Goal: Task Accomplishment & Management: Complete application form

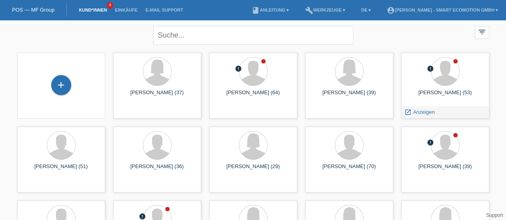
click at [444, 94] on div "Nagan Balasingam (53)" at bounding box center [445, 96] width 75 height 13
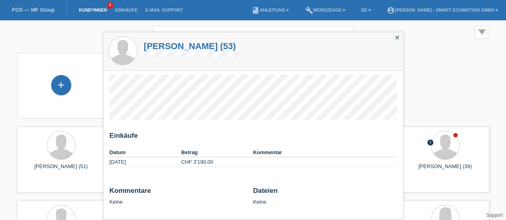
click at [198, 47] on h1 "Nagan Balasingam (53)" at bounding box center [192, 46] width 97 height 10
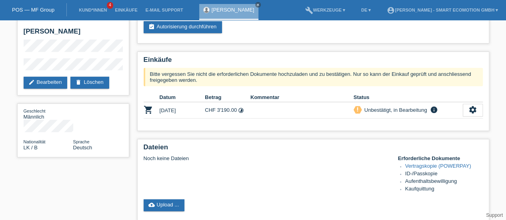
scroll to position [37, 0]
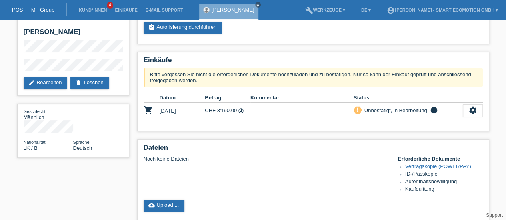
click at [471, 110] on icon "settings" at bounding box center [473, 110] width 9 height 9
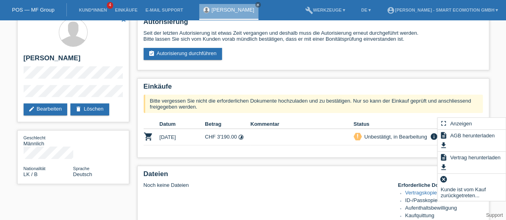
scroll to position [0, 0]
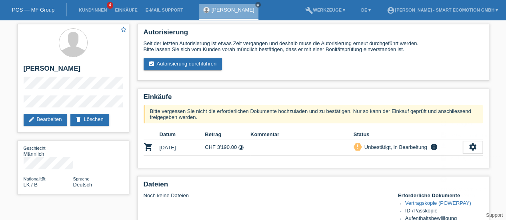
click at [249, 87] on div "Autorisierung Seit der letzten Autorisierung ist etwas Zeit vergangen und desha…" at bounding box center [313, 203] width 360 height 367
click at [198, 68] on link "assignment_turned_in Autorisierung durchführen" at bounding box center [183, 64] width 79 height 12
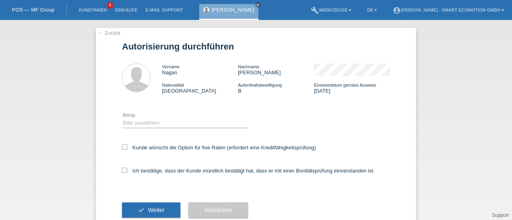
scroll to position [22, 0]
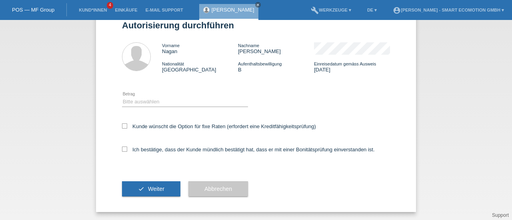
click at [216, 192] on span "Abbrechen" at bounding box center [218, 189] width 28 height 6
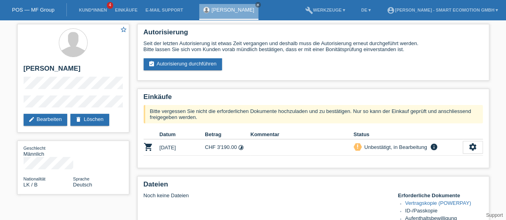
click at [477, 145] on icon "settings" at bounding box center [473, 147] width 9 height 9
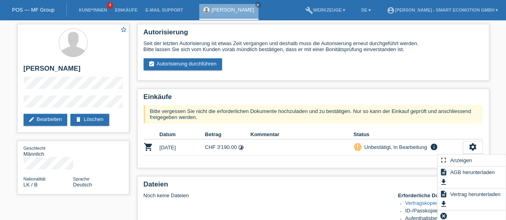
scroll to position [54, 0]
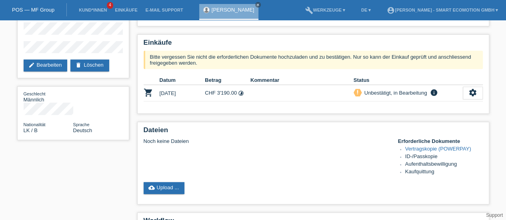
click at [367, 118] on div "Autorisierung Seit der letzten Autorisierung ist etwas Zeit vergangen und desha…" at bounding box center [313, 149] width 360 height 367
click at [471, 95] on icon "settings" at bounding box center [473, 92] width 9 height 9
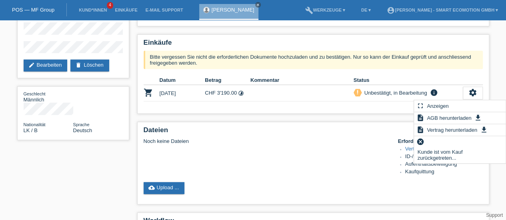
click at [433, 157] on span "Kunde ist vom Kauf zurückgetreten..." at bounding box center [460, 155] width 88 height 16
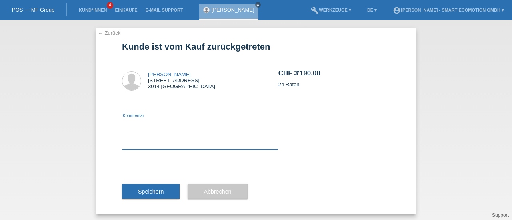
click at [178, 143] on textarea at bounding box center [200, 134] width 156 height 31
type textarea "Möchte ein anderes Fahrzeug"
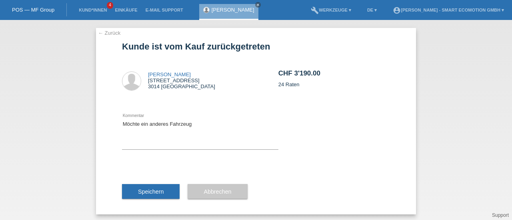
click at [138, 193] on span "Speichern" at bounding box center [151, 192] width 26 height 6
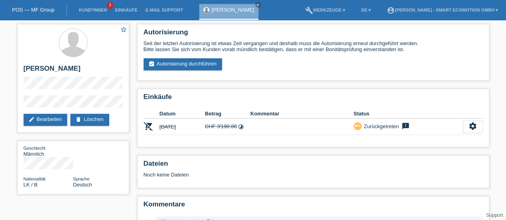
click at [178, 62] on link "assignment_turned_in Autorisierung durchführen" at bounding box center [183, 64] width 79 height 12
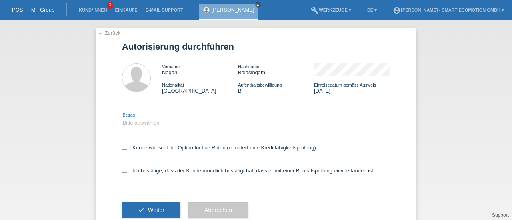
click at [133, 123] on select "Bitte auswählen CHF 1.00 - CHF 499.00 CHF 500.00 - CHF 1'999.00 CHF 2'000.00 - …" at bounding box center [185, 123] width 126 height 10
select select "3"
click at [122, 118] on select "Bitte auswählen CHF 1.00 - CHF 499.00 CHF 500.00 - CHF 1'999.00 CHF 2'000.00 - …" at bounding box center [185, 123] width 126 height 10
click at [122, 147] on icon at bounding box center [124, 147] width 5 height 5
click at [122, 147] on input "Kunde wünscht die Option für fixe Raten (erfordert eine Kreditfähigkeitsprüfung)" at bounding box center [124, 147] width 5 height 5
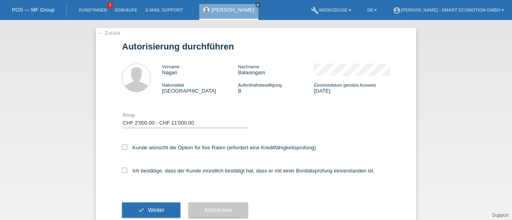
checkbox input "true"
click at [122, 169] on icon at bounding box center [124, 170] width 5 height 5
click at [122, 169] on input "Ich bestätige, dass der Kunde mündlich bestätigt hat, dass er mit einer Bonität…" at bounding box center [124, 170] width 5 height 5
checkbox input "true"
click at [148, 210] on span "Weiter" at bounding box center [156, 210] width 16 height 6
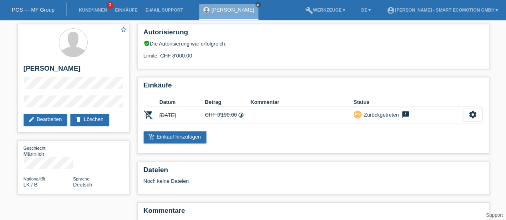
click at [176, 138] on link "add_shopping_cart Einkauf hinzufügen" at bounding box center [175, 138] width 63 height 12
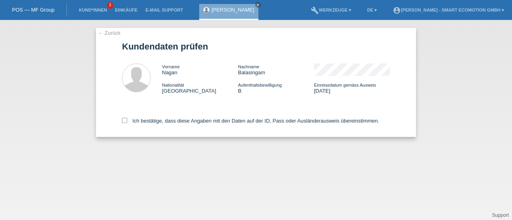
click at [124, 122] on icon at bounding box center [124, 120] width 5 height 5
click at [124, 122] on input "Ich bestätige, dass diese Angaben mit den Daten auf der ID, Pass oder Ausländer…" at bounding box center [124, 120] width 5 height 5
checkbox input "true"
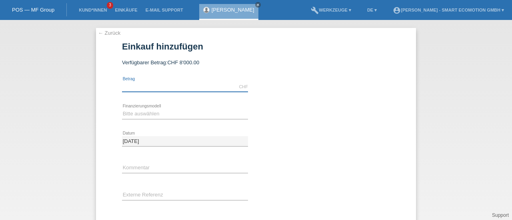
click at [151, 88] on input "text" at bounding box center [185, 87] width 126 height 10
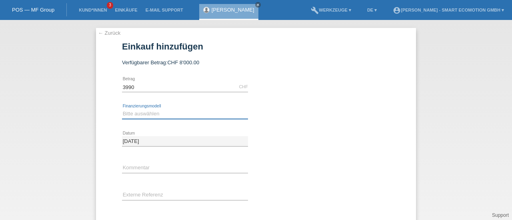
type input "3990.00"
click at [130, 115] on select "Bitte auswählen Kauf auf Rechnung mit Teilzahlungsoption Fixe Raten" at bounding box center [185, 114] width 126 height 10
select select "205"
click at [122, 109] on select "Bitte auswählen Kauf auf Rechnung mit Teilzahlungsoption Fixe Raten" at bounding box center [185, 114] width 126 height 10
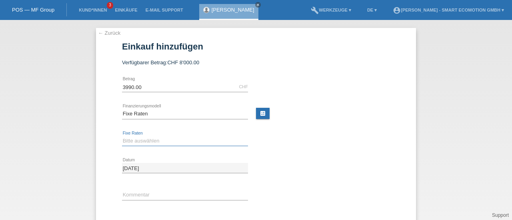
click at [131, 140] on select "Bitte auswählen 12 Raten 24 Raten 36 Raten 48 Raten" at bounding box center [185, 141] width 126 height 10
select select "550"
click at [122, 136] on select "Bitte auswählen 12 Raten 24 Raten 36 Raten 48 Raten" at bounding box center [185, 141] width 126 height 10
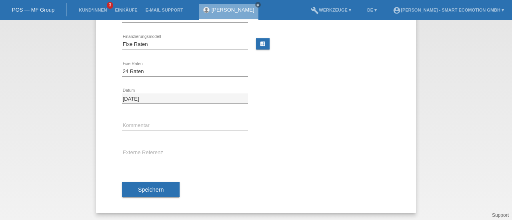
click at [146, 189] on span "Speichern" at bounding box center [151, 190] width 26 height 6
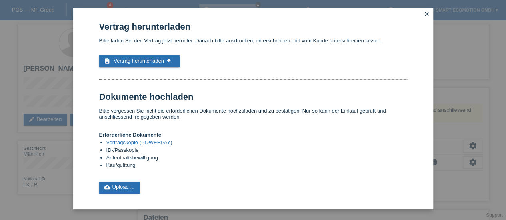
click at [134, 145] on link "Vertragskopie (POWERPAY)" at bounding box center [139, 143] width 66 height 6
